Goal: Task Accomplishment & Management: Manage account settings

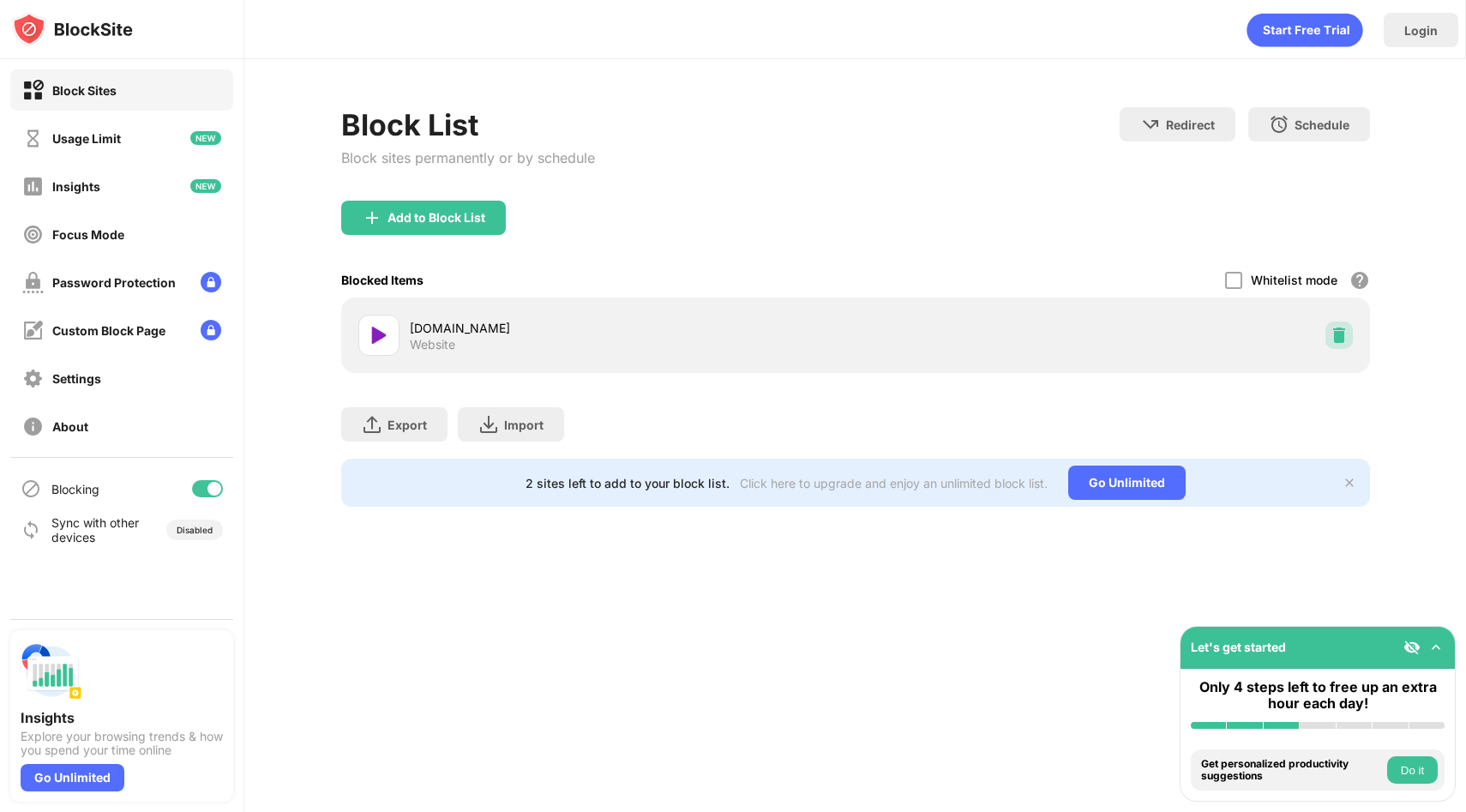
click at [1333, 337] on img at bounding box center [1338, 334] width 17 height 17
